Goal: Transaction & Acquisition: Purchase product/service

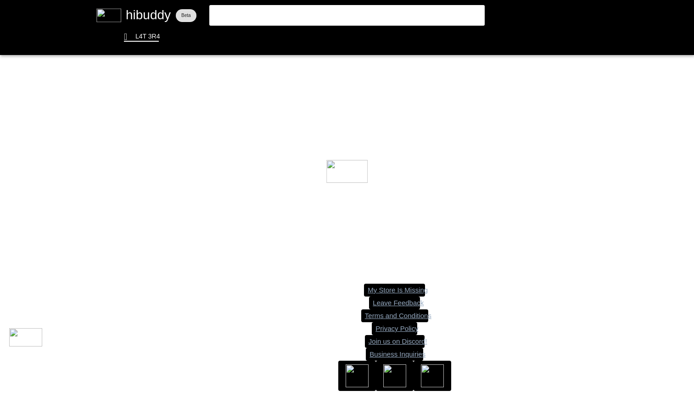
click at [331, 19] on flt-glass-pane at bounding box center [347, 198] width 694 height 396
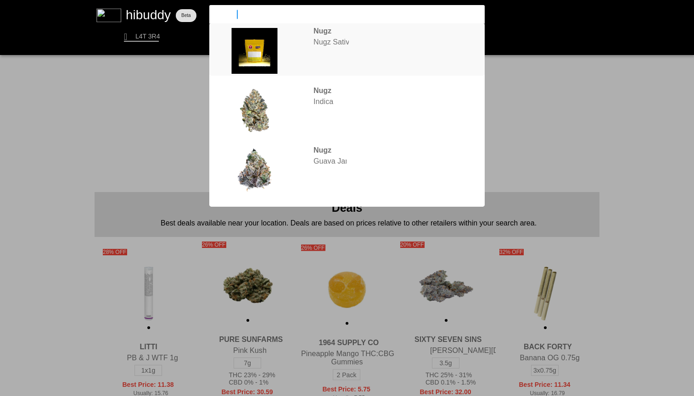
type input "nugz rosin"
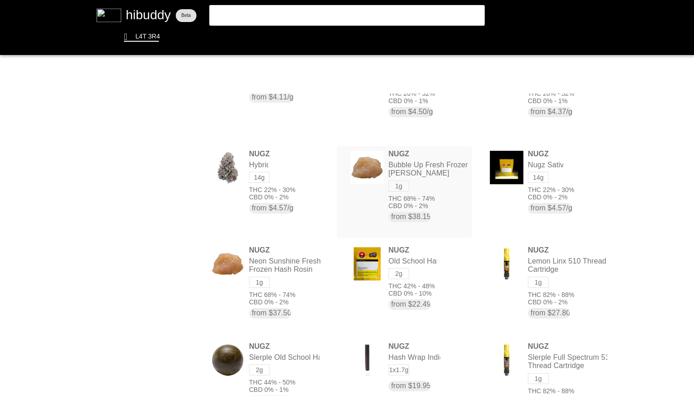
click at [424, 157] on flt-glass-pane at bounding box center [347, 198] width 694 height 396
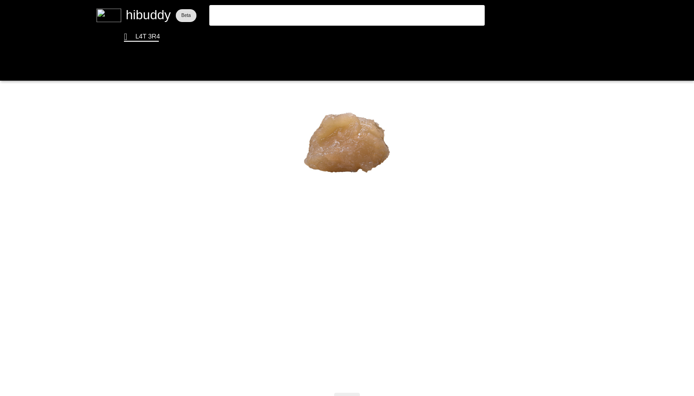
click at [299, 0] on flt-glass-pane at bounding box center [347, 198] width 694 height 396
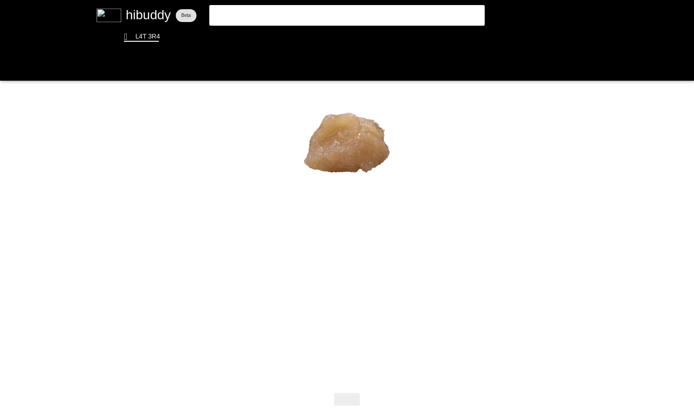
drag, startPoint x: 294, startPoint y: 13, endPoint x: 147, endPoint y: 13, distance: 146.3
click at [149, 13] on flt-glass-pane at bounding box center [347, 204] width 694 height 409
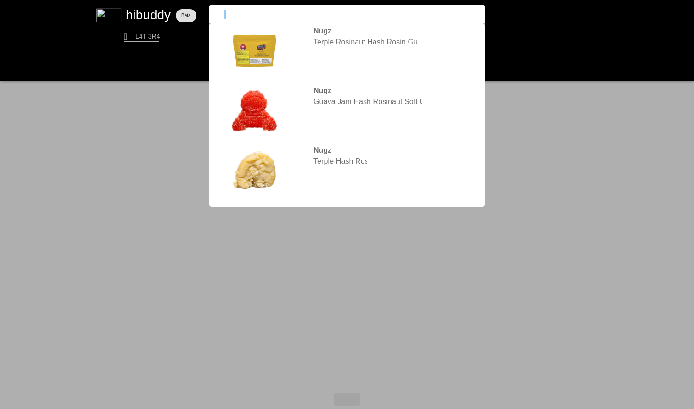
type input "1above"
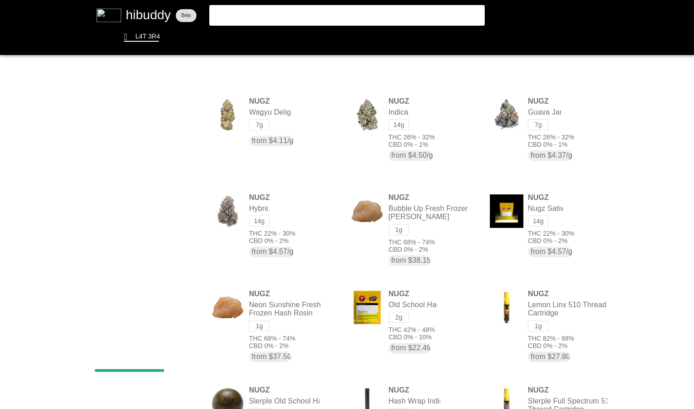
click at [291, 13] on flt-glass-pane at bounding box center [347, 204] width 694 height 409
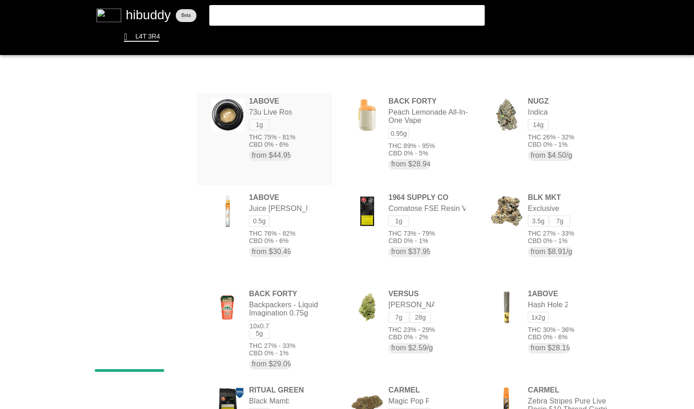
click at [287, 139] on flt-glass-pane at bounding box center [347, 204] width 694 height 409
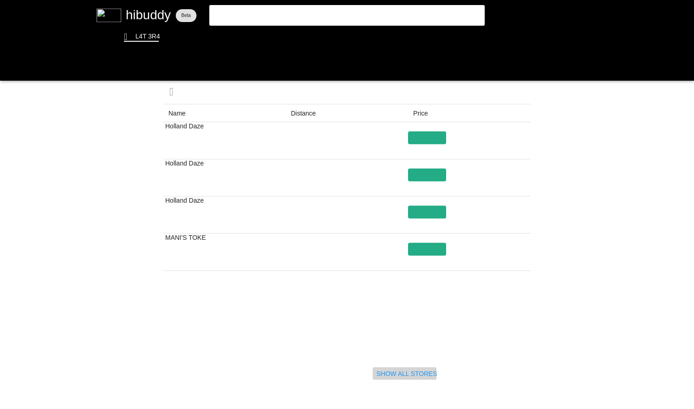
click at [417, 376] on flt-glass-pane at bounding box center [347, 204] width 694 height 409
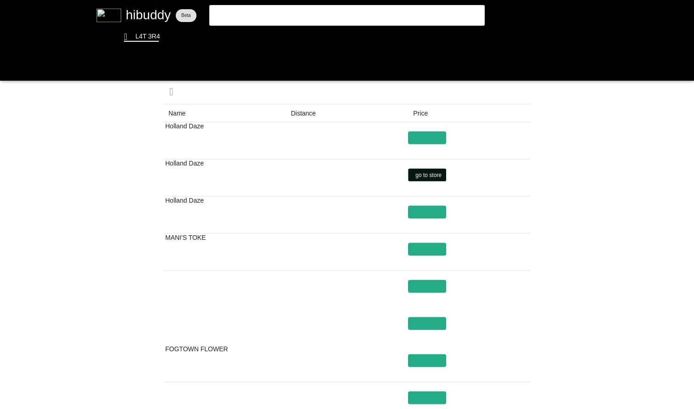
click at [435, 175] on flt-glass-pane at bounding box center [347, 204] width 694 height 409
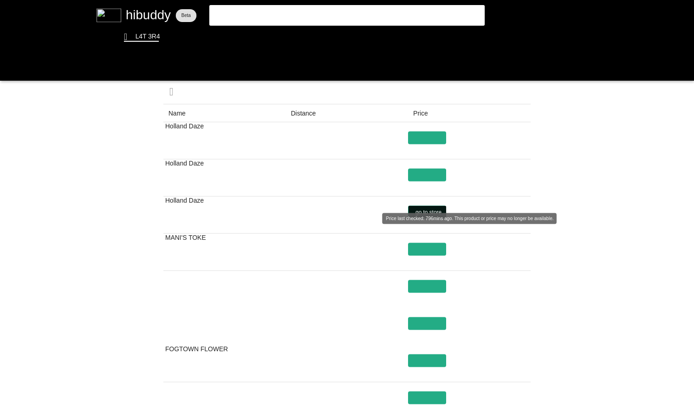
click at [432, 212] on flt-glass-pane at bounding box center [347, 204] width 694 height 409
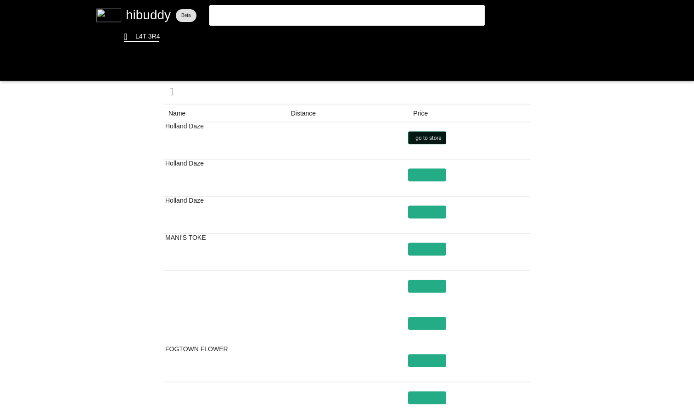
click at [431, 136] on flt-glass-pane at bounding box center [347, 204] width 694 height 409
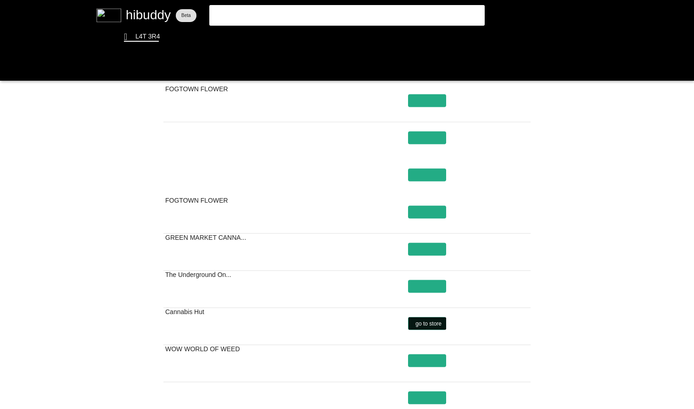
click at [418, 323] on flt-glass-pane at bounding box center [347, 204] width 694 height 409
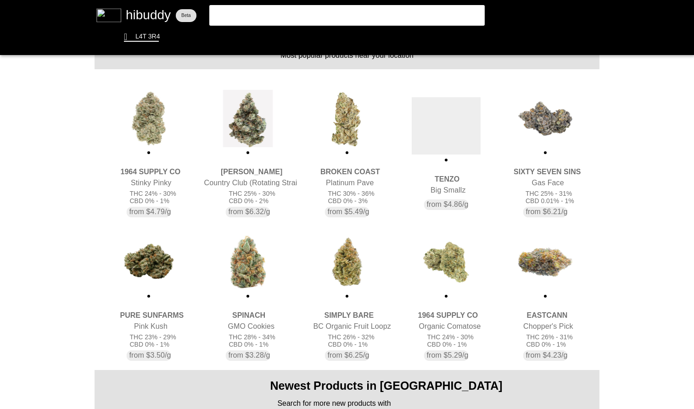
click at [144, 131] on flt-glass-pane at bounding box center [347, 204] width 694 height 409
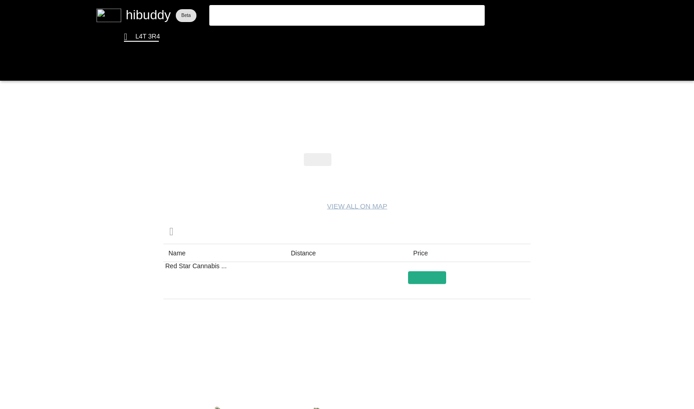
click at [379, 157] on flt-glass-pane at bounding box center [347, 204] width 694 height 409
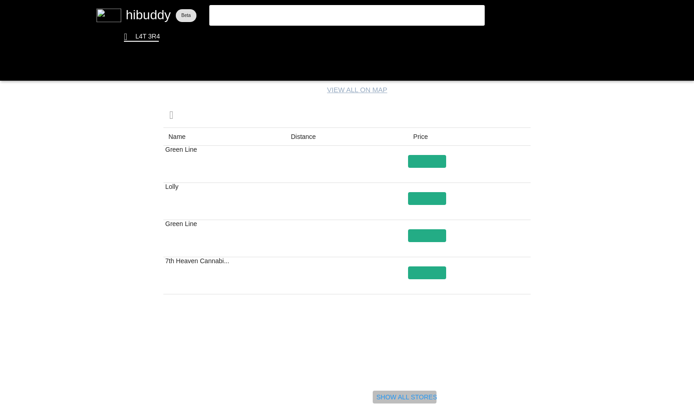
click at [401, 401] on flt-glass-pane at bounding box center [347, 204] width 694 height 409
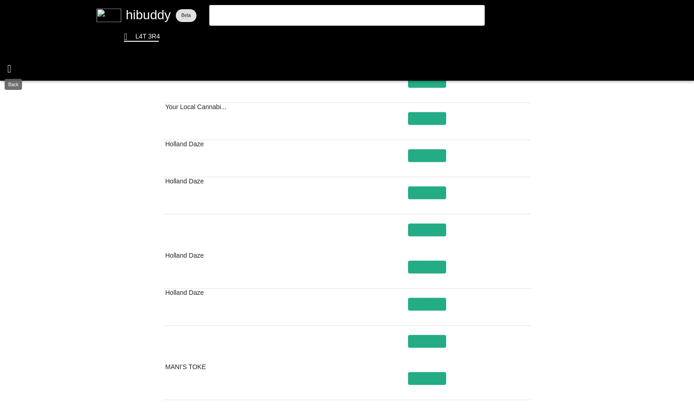
click at [4, 70] on flt-glass-pane at bounding box center [347, 204] width 694 height 409
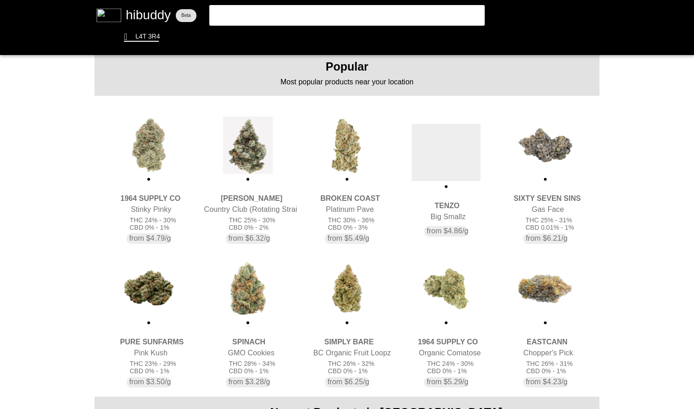
click at [264, 150] on flt-glass-pane at bounding box center [347, 204] width 694 height 409
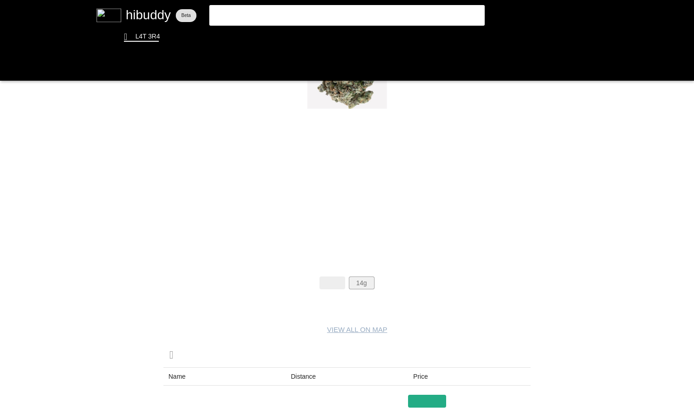
click at [358, 278] on flt-glass-pane at bounding box center [347, 204] width 694 height 409
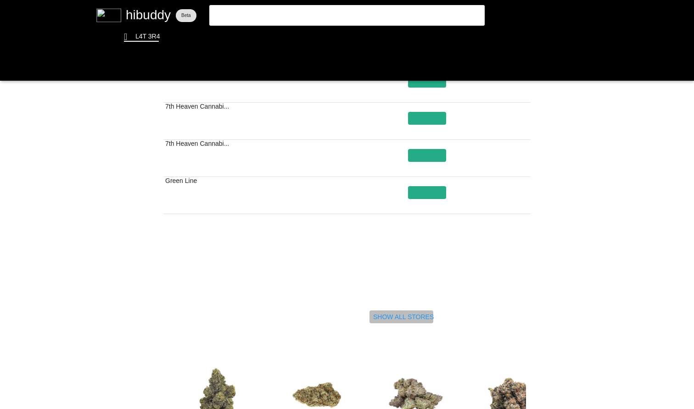
click at [409, 316] on flt-glass-pane at bounding box center [347, 204] width 694 height 409
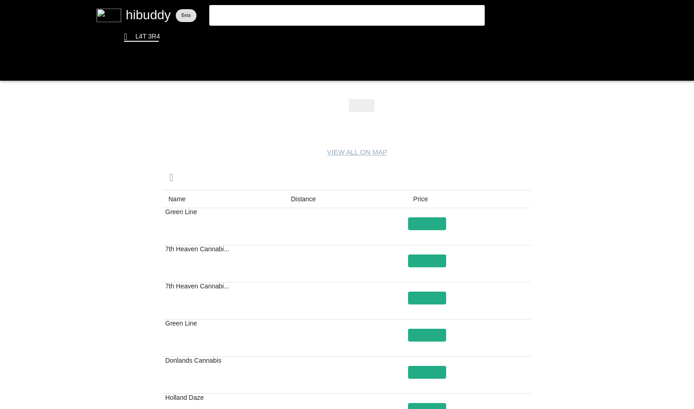
click at [572, 190] on flt-glass-pane at bounding box center [347, 204] width 694 height 409
